Goal: Navigation & Orientation: Find specific page/section

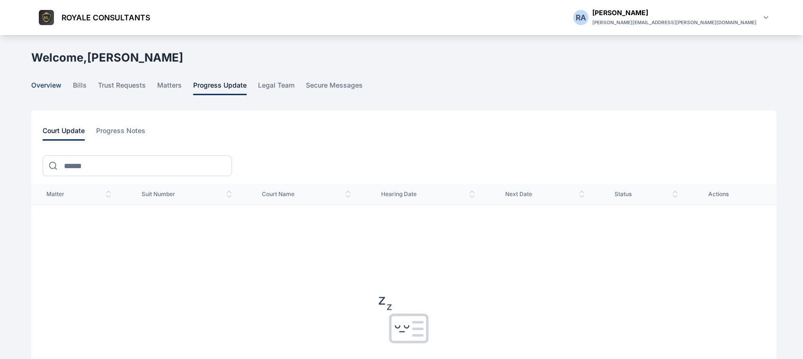
click at [60, 91] on span "overview" at bounding box center [46, 87] width 30 height 15
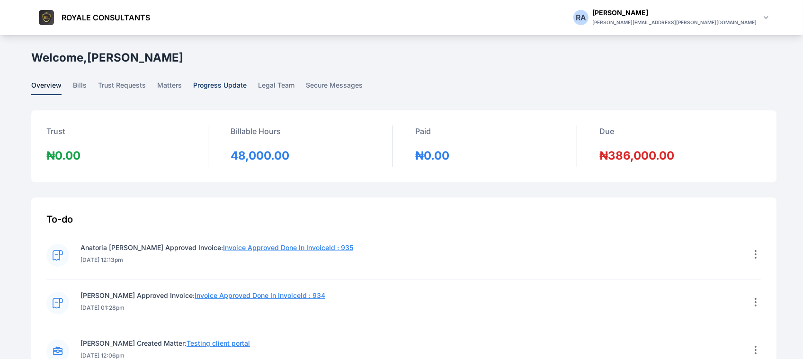
click at [194, 90] on span "progress update" at bounding box center [219, 87] width 53 height 15
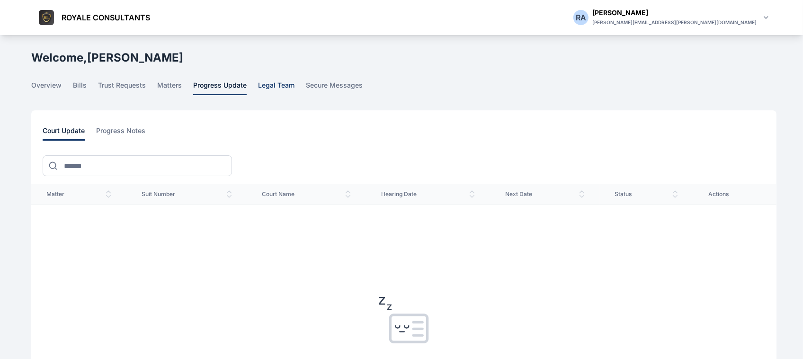
click at [258, 95] on span "legal team" at bounding box center [276, 87] width 36 height 15
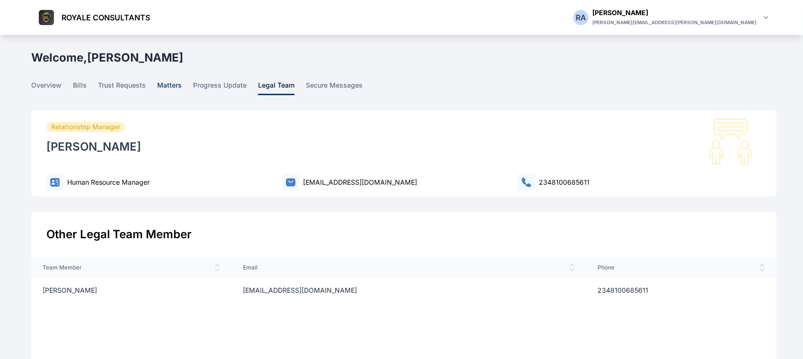
click at [172, 88] on span "matters" at bounding box center [169, 87] width 25 height 15
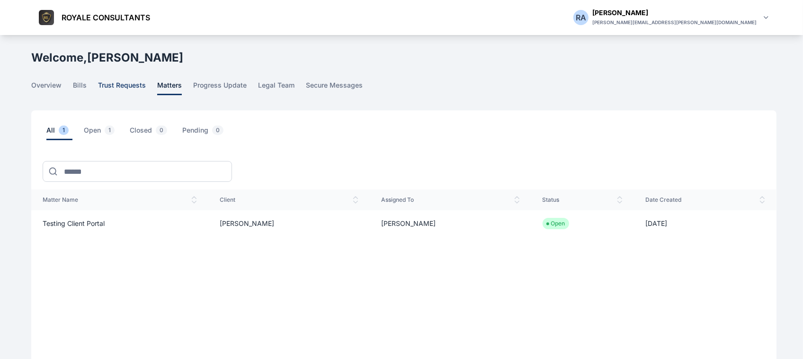
click at [114, 81] on span "trust requests" at bounding box center [122, 87] width 48 height 15
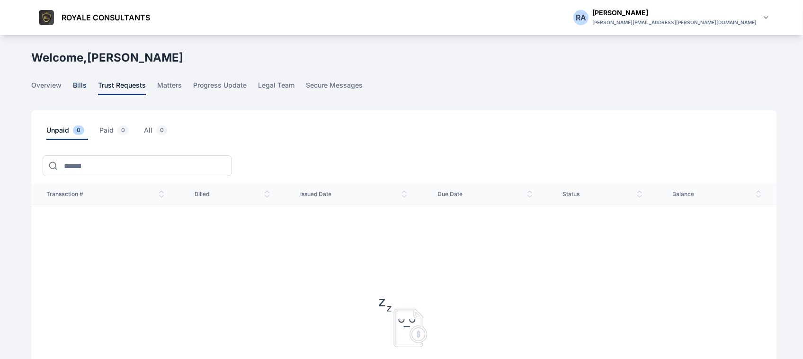
click at [78, 88] on span "bills" at bounding box center [80, 87] width 14 height 15
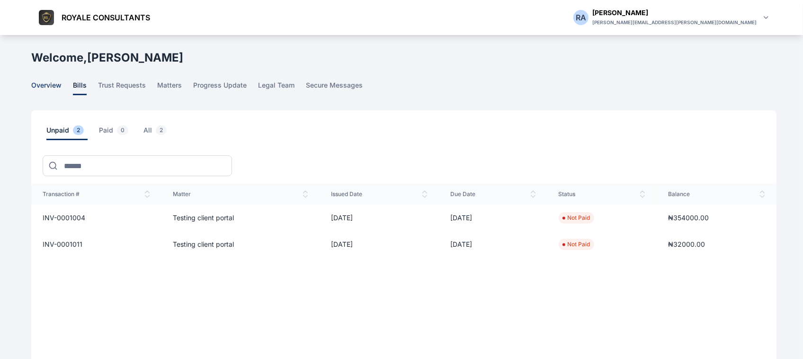
click at [55, 93] on span "overview" at bounding box center [46, 87] width 30 height 15
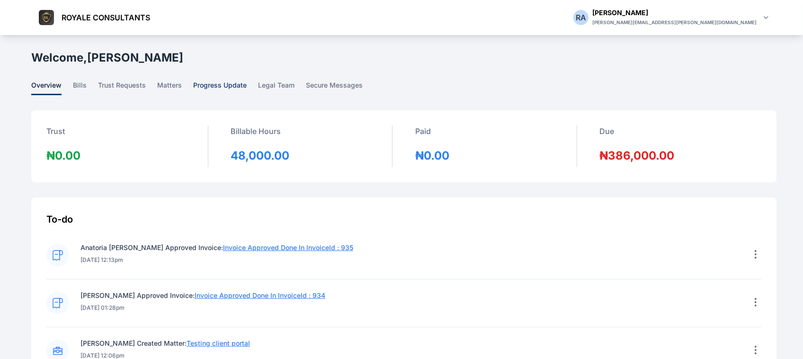
click at [197, 90] on span "progress update" at bounding box center [219, 87] width 53 height 15
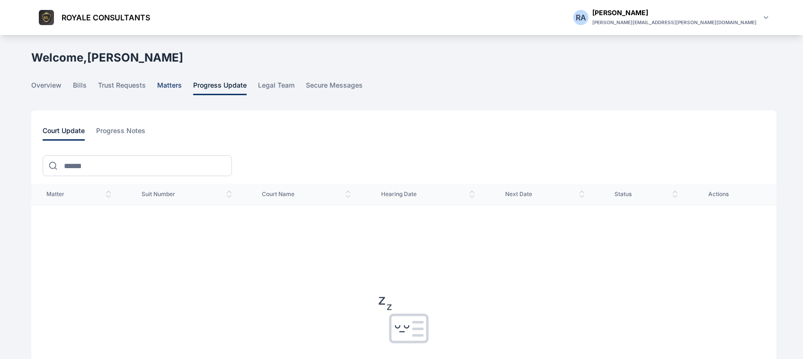
click at [178, 85] on span "matters" at bounding box center [169, 87] width 25 height 15
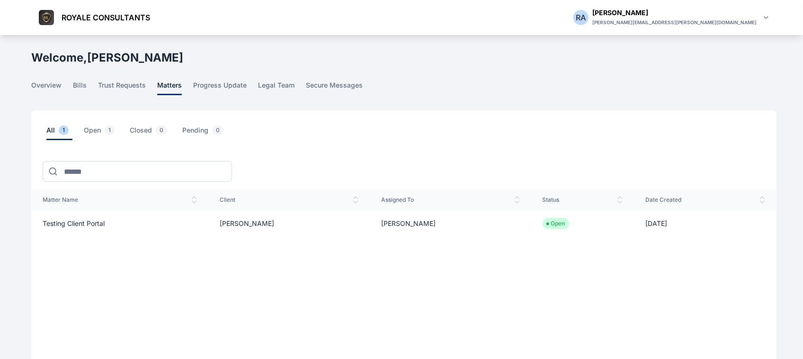
click at [119, 96] on main "R A R A Rose Aguda ROYALE CONSULTANTS Dashboard dashboard Conflict-Check confli…" at bounding box center [404, 232] width 747 height 395
click at [282, 79] on main "R A R A Rose Aguda ROYALE CONSULTANTS Dashboard dashboard Conflict-Check confli…" at bounding box center [404, 232] width 747 height 395
click at [281, 91] on span "legal team" at bounding box center [276, 87] width 36 height 15
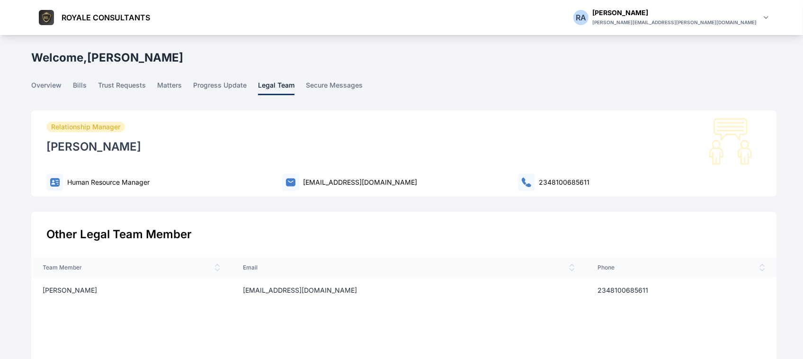
click at [341, 79] on main "R A R A Rose Aguda ROYALE CONSULTANTS Dashboard dashboard Conflict-Check confli…" at bounding box center [404, 274] width 747 height 478
click at [345, 84] on span "secure messages" at bounding box center [334, 87] width 57 height 15
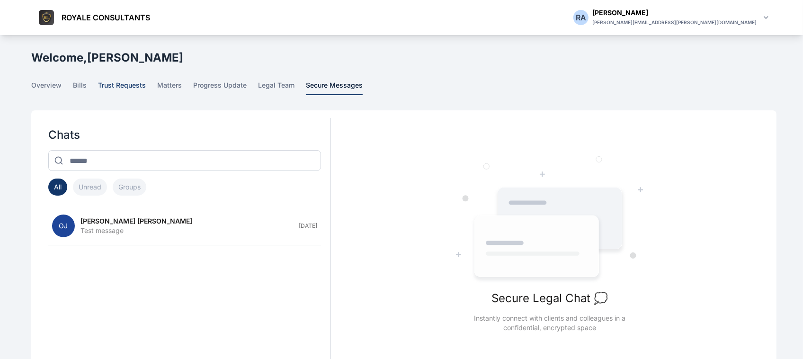
click at [124, 90] on span "trust requests" at bounding box center [122, 87] width 48 height 15
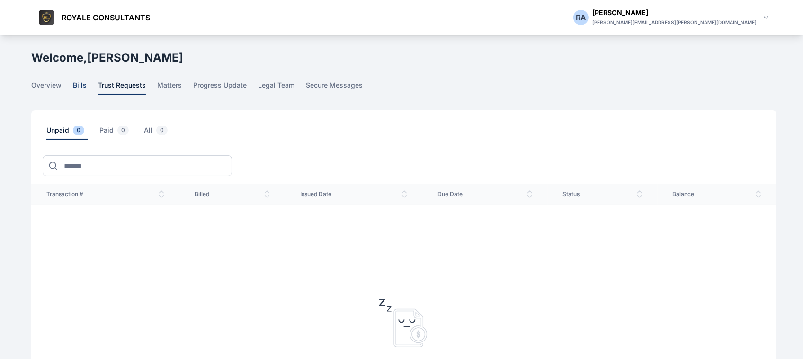
click at [77, 88] on span "bills" at bounding box center [80, 87] width 14 height 15
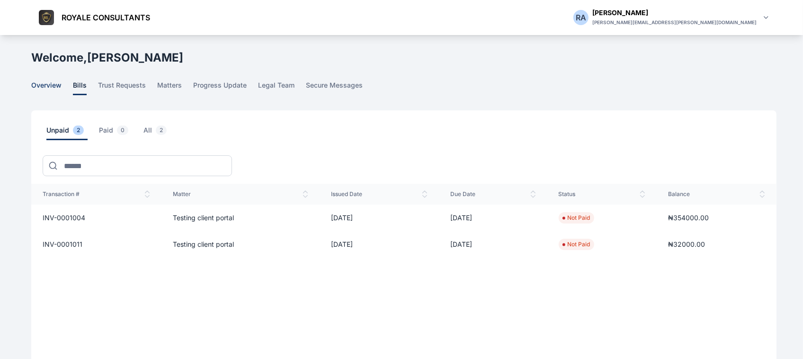
click at [41, 88] on span "overview" at bounding box center [46, 87] width 30 height 15
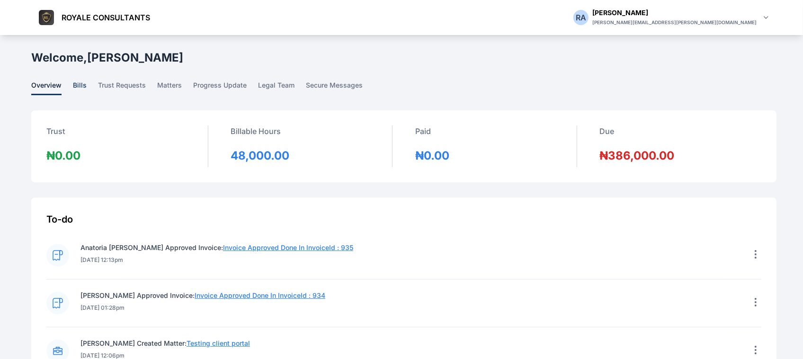
click at [80, 84] on span "bills" at bounding box center [80, 87] width 14 height 15
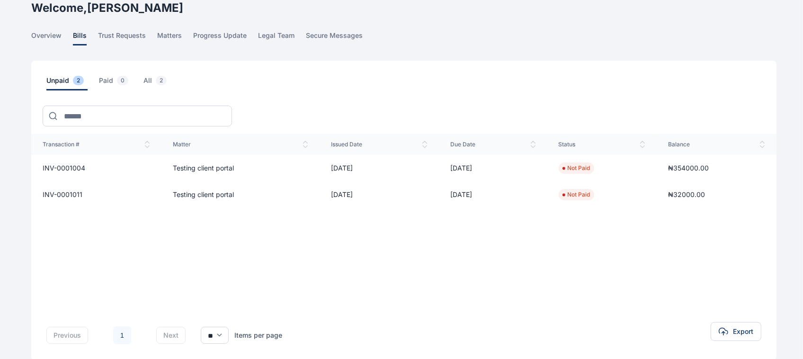
scroll to position [59, 0]
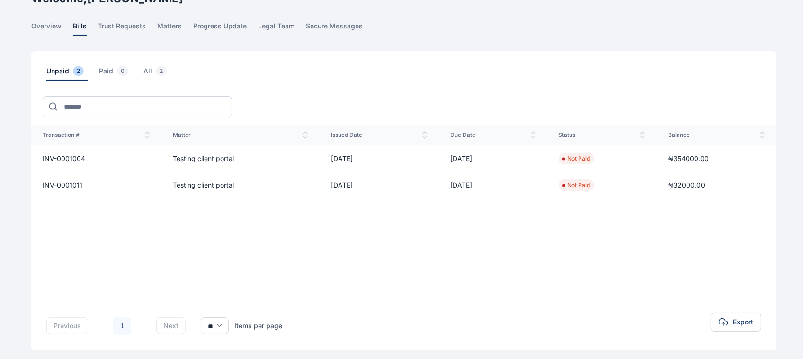
click at [80, 156] on span "INV-0001004" at bounding box center [64, 158] width 43 height 8
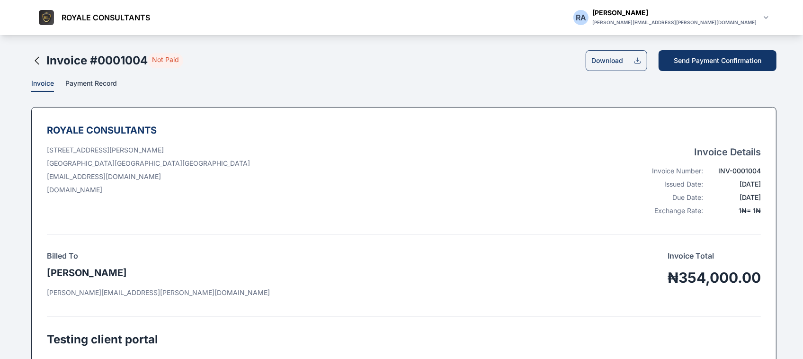
click at [38, 62] on icon at bounding box center [36, 60] width 11 height 11
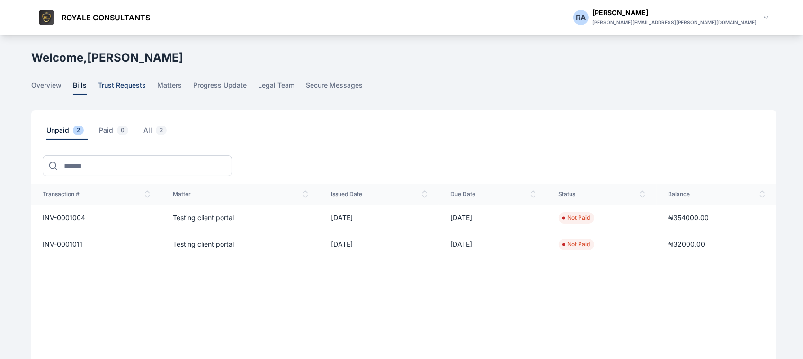
click at [121, 87] on span "trust requests" at bounding box center [122, 87] width 48 height 15
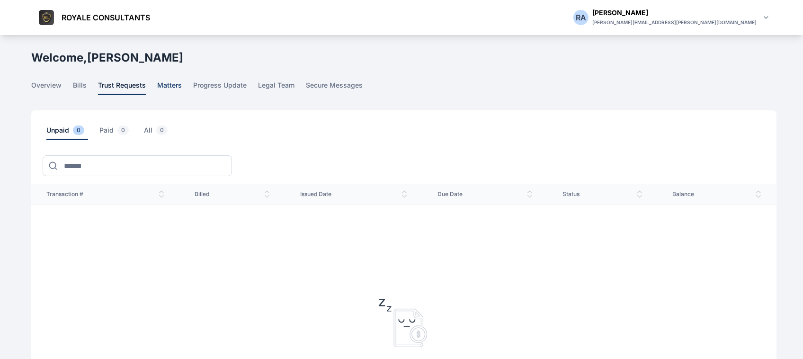
click at [168, 88] on span "matters" at bounding box center [169, 87] width 25 height 15
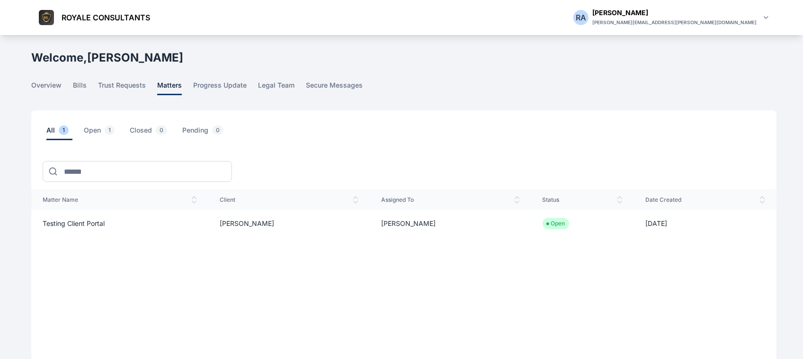
click at [67, 223] on span "Testing client portal" at bounding box center [74, 223] width 62 height 8
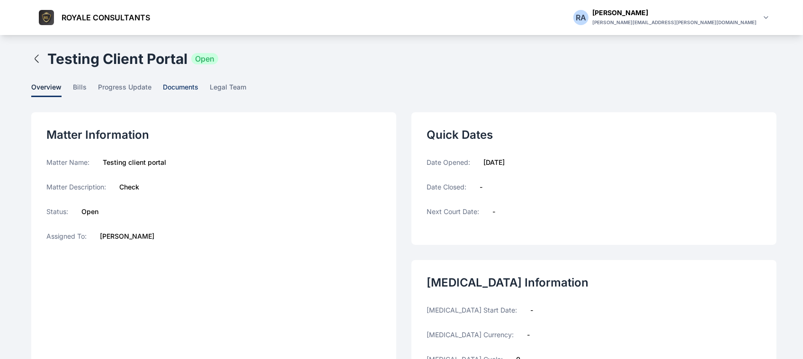
click at [178, 84] on span "documents" at bounding box center [180, 89] width 35 height 15
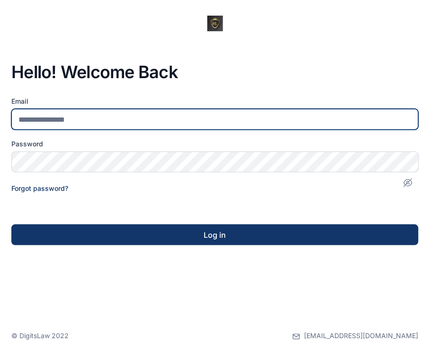
click at [301, 124] on input "email" at bounding box center [214, 119] width 407 height 21
type input "**********"
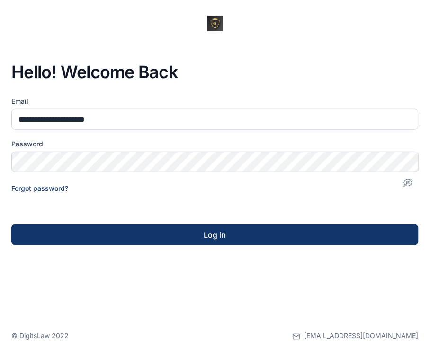
click at [405, 179] on icon "button" at bounding box center [407, 182] width 6 height 6
click at [161, 249] on div "**********" at bounding box center [215, 179] width 430 height 359
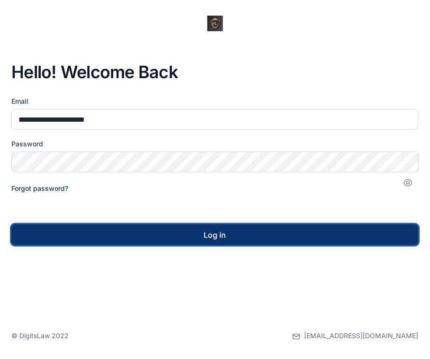
click at [176, 231] on div "Log in" at bounding box center [215, 234] width 377 height 11
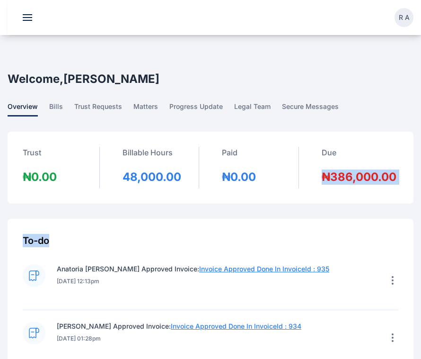
drag, startPoint x: 278, startPoint y: 216, endPoint x: 338, endPoint y: 189, distance: 65.7
click at [338, 189] on div "Trust ₦0.00 Billable Hours 48,000.00 Paid ₦0.00 Due ₦386,000.00 To-do Anatoria …" at bounding box center [211, 302] width 406 height 340
click at [181, 109] on span "progress update" at bounding box center [195, 109] width 53 height 15
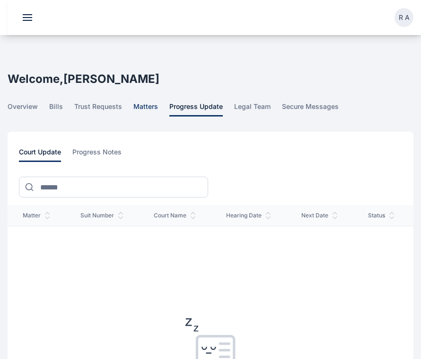
click at [140, 113] on span "matters" at bounding box center [145, 109] width 25 height 15
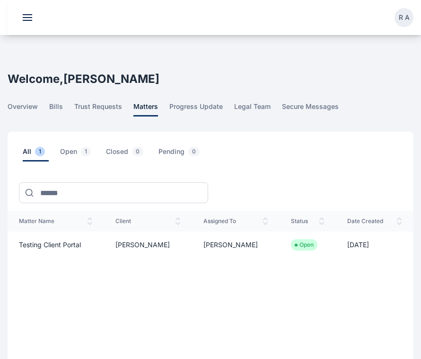
click at [79, 242] on span "Testing client portal" at bounding box center [50, 244] width 62 height 8
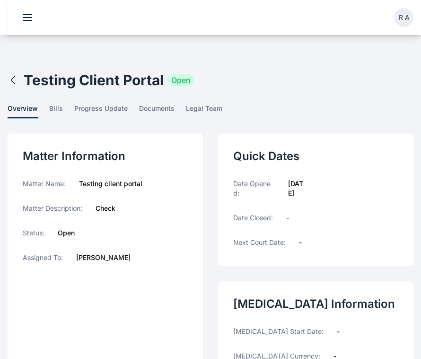
click at [11, 81] on icon "button" at bounding box center [13, 79] width 11 height 11
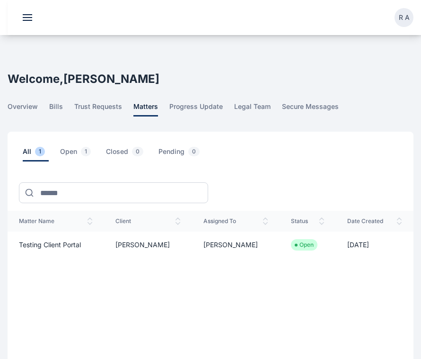
click at [71, 242] on span "Testing client portal" at bounding box center [50, 244] width 62 height 8
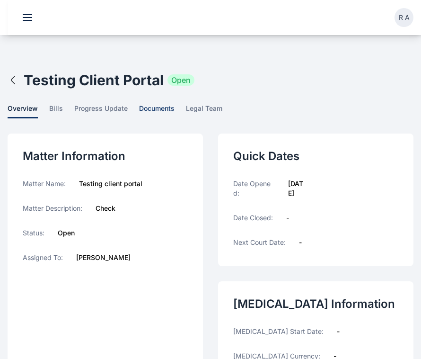
click at [165, 109] on span "documents" at bounding box center [156, 111] width 35 height 15
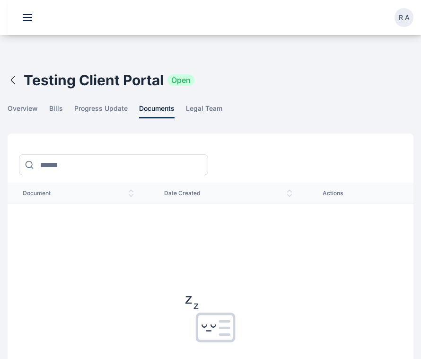
click at [297, 265] on div "You have no documents yet. All documents saved to your matters will appear here" at bounding box center [211, 355] width 406 height 303
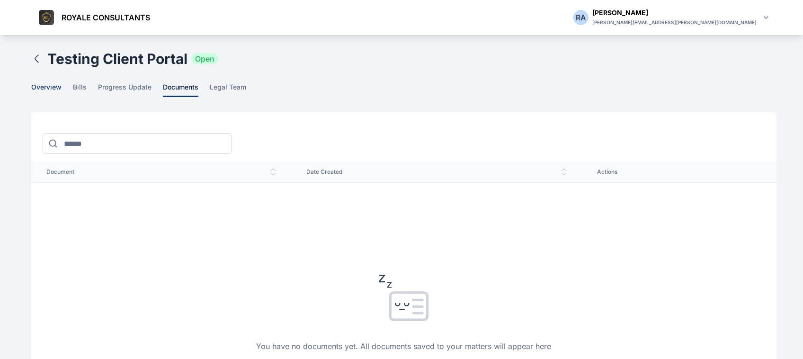
click at [33, 86] on span "overview" at bounding box center [46, 89] width 30 height 15
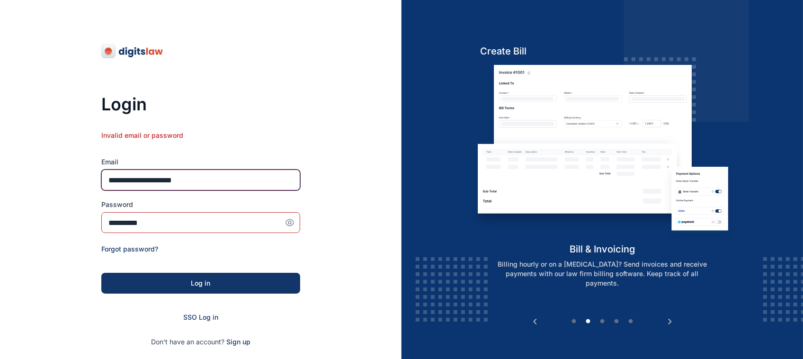
click at [230, 181] on input "**********" at bounding box center [200, 179] width 199 height 21
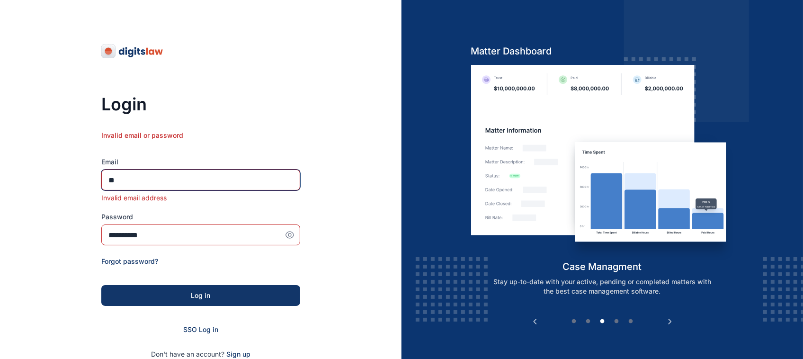
type input "*"
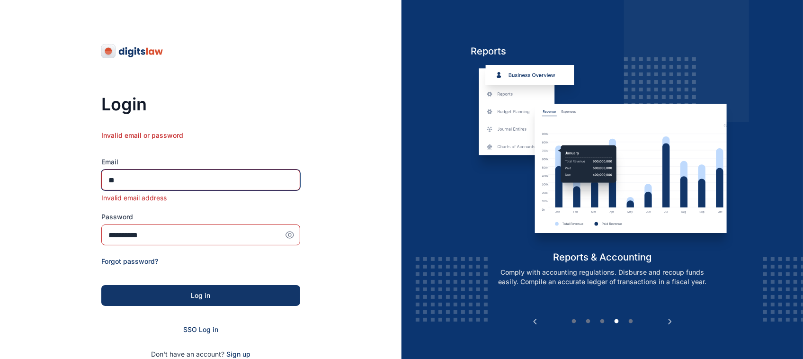
type input "**********"
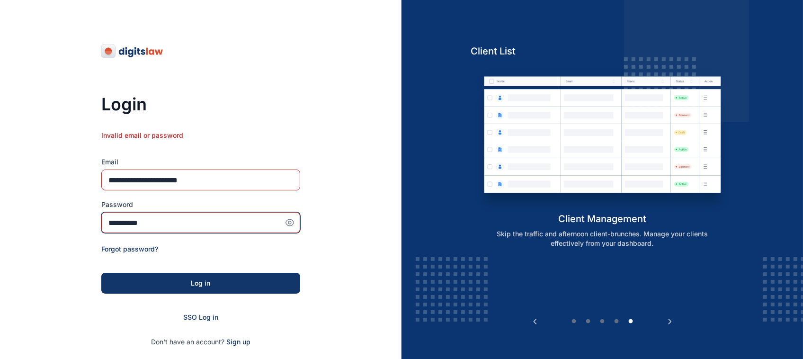
click at [257, 227] on input "**********" at bounding box center [200, 222] width 199 height 21
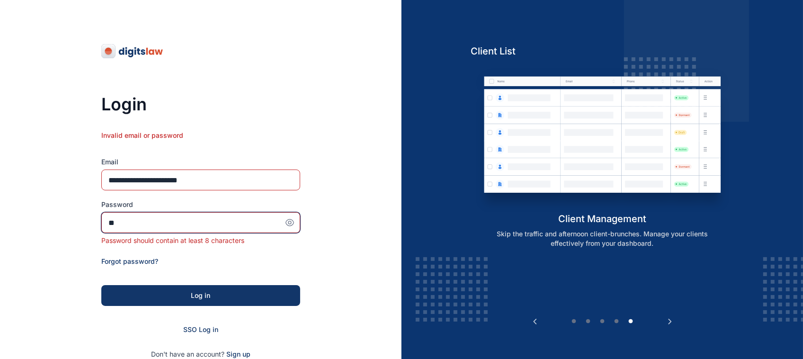
type input "*"
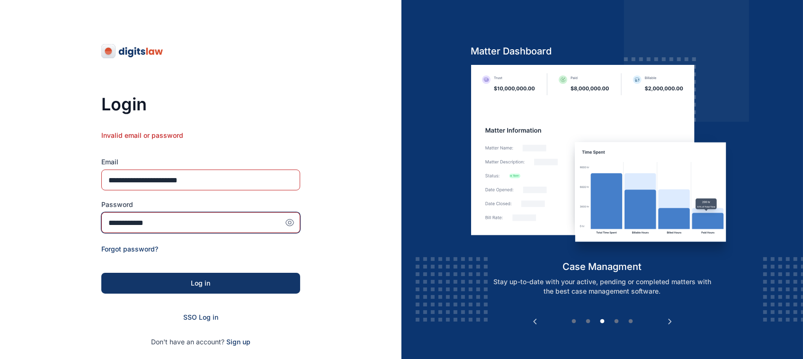
type input "**********"
click at [265, 294] on form "**********" at bounding box center [200, 239] width 199 height 216
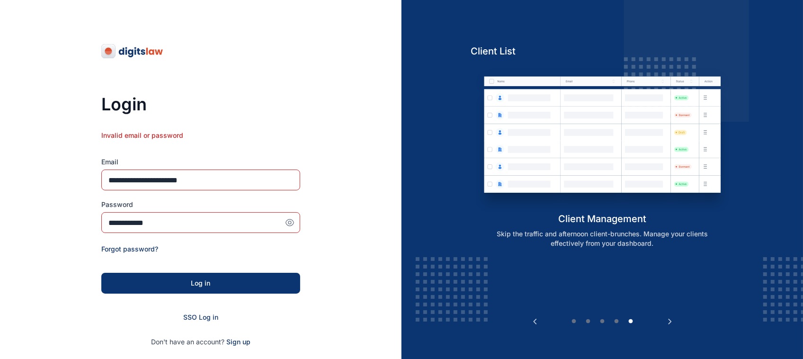
click at [247, 283] on div "Log in" at bounding box center [200, 282] width 168 height 9
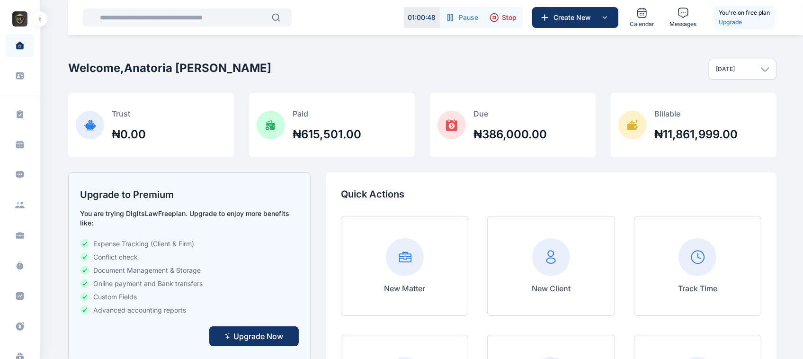
click at [38, 23] on button "button" at bounding box center [39, 18] width 15 height 15
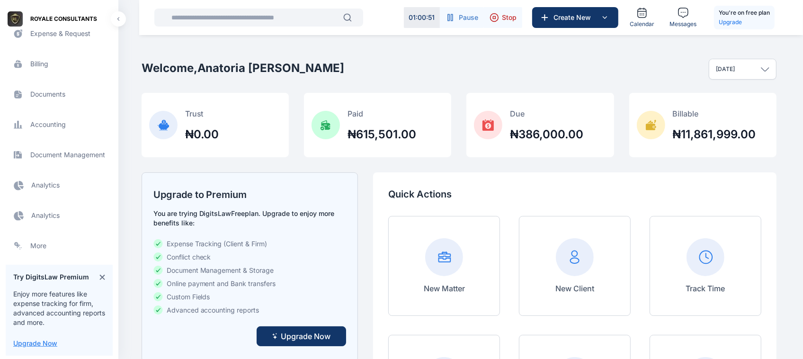
scroll to position [292, 0]
click at [53, 93] on span "Documents documents documents" at bounding box center [59, 94] width 107 height 23
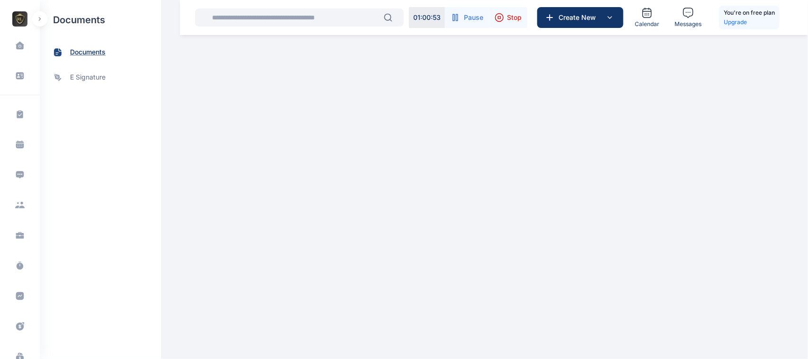
click at [102, 57] on span "documents" at bounding box center [100, 52] width 121 height 25
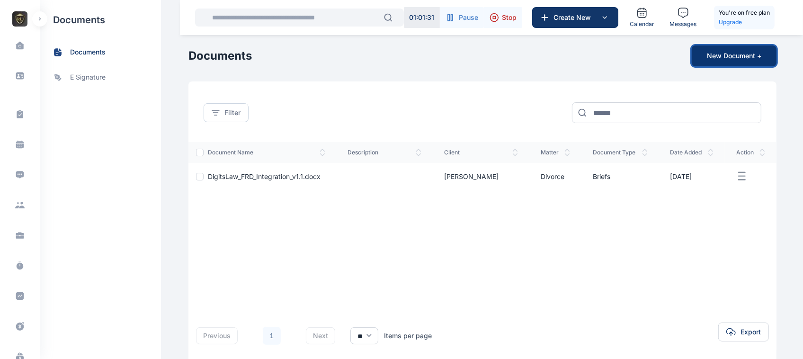
click at [733, 48] on button "New Document +" at bounding box center [733, 55] width 85 height 21
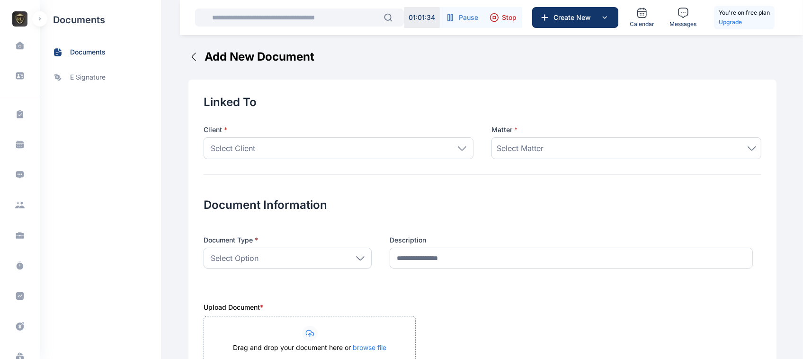
scroll to position [132, 0]
